Goal: Task Accomplishment & Management: Manage account settings

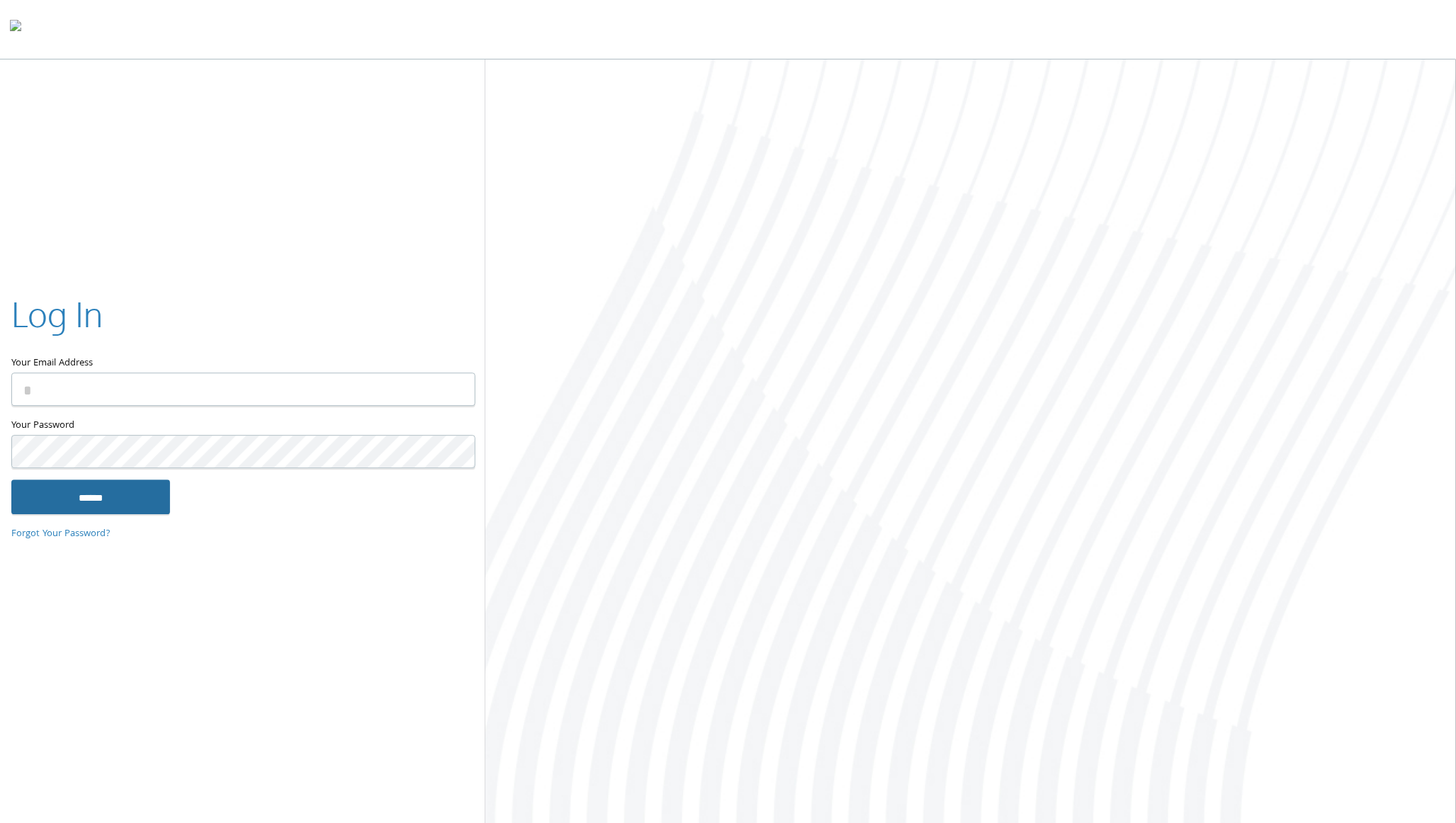
type input "**********"
click at [82, 496] on input "******" at bounding box center [90, 497] width 158 height 34
